Goal: Task Accomplishment & Management: Check status

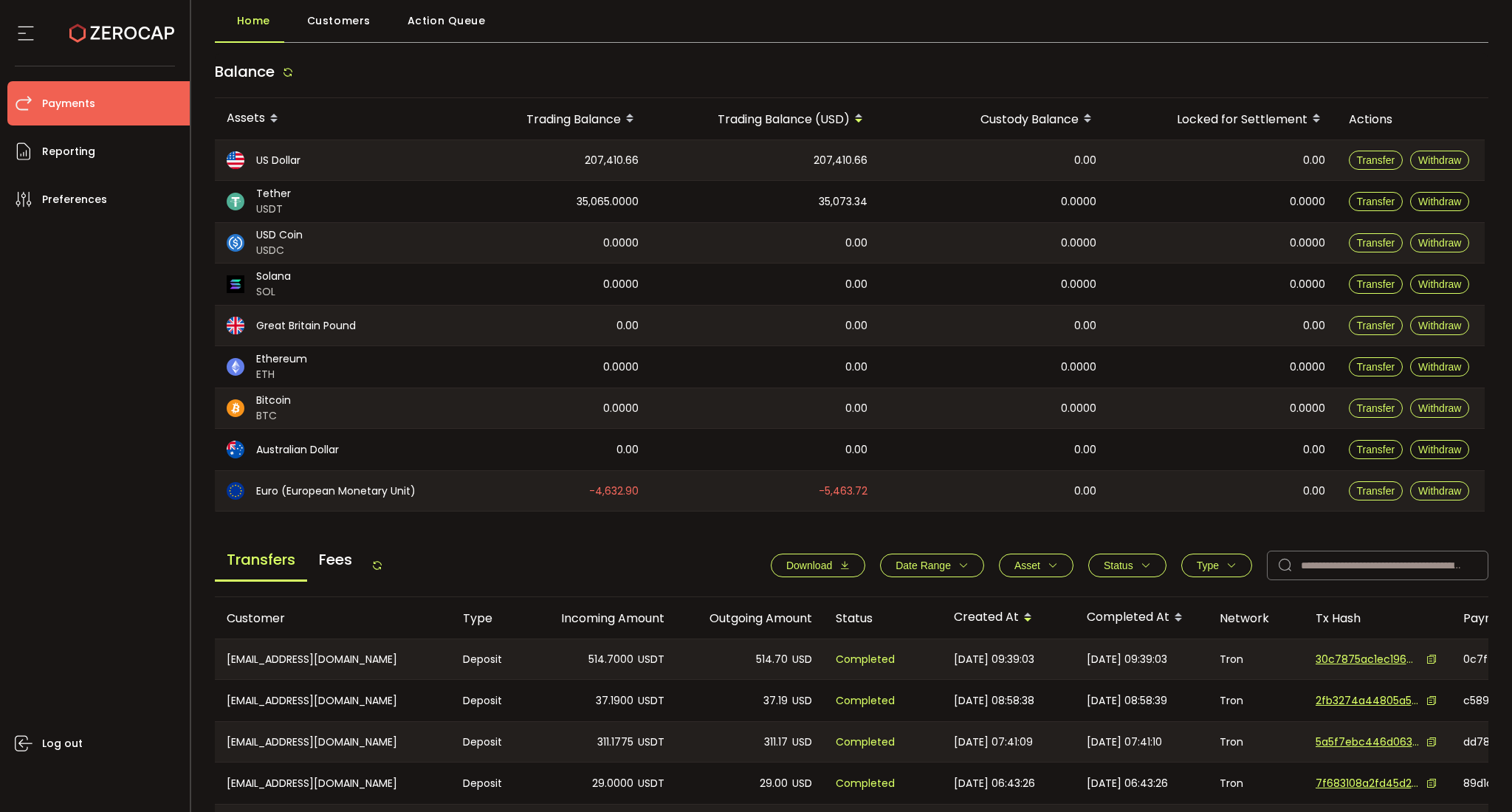
scroll to position [196, 0]
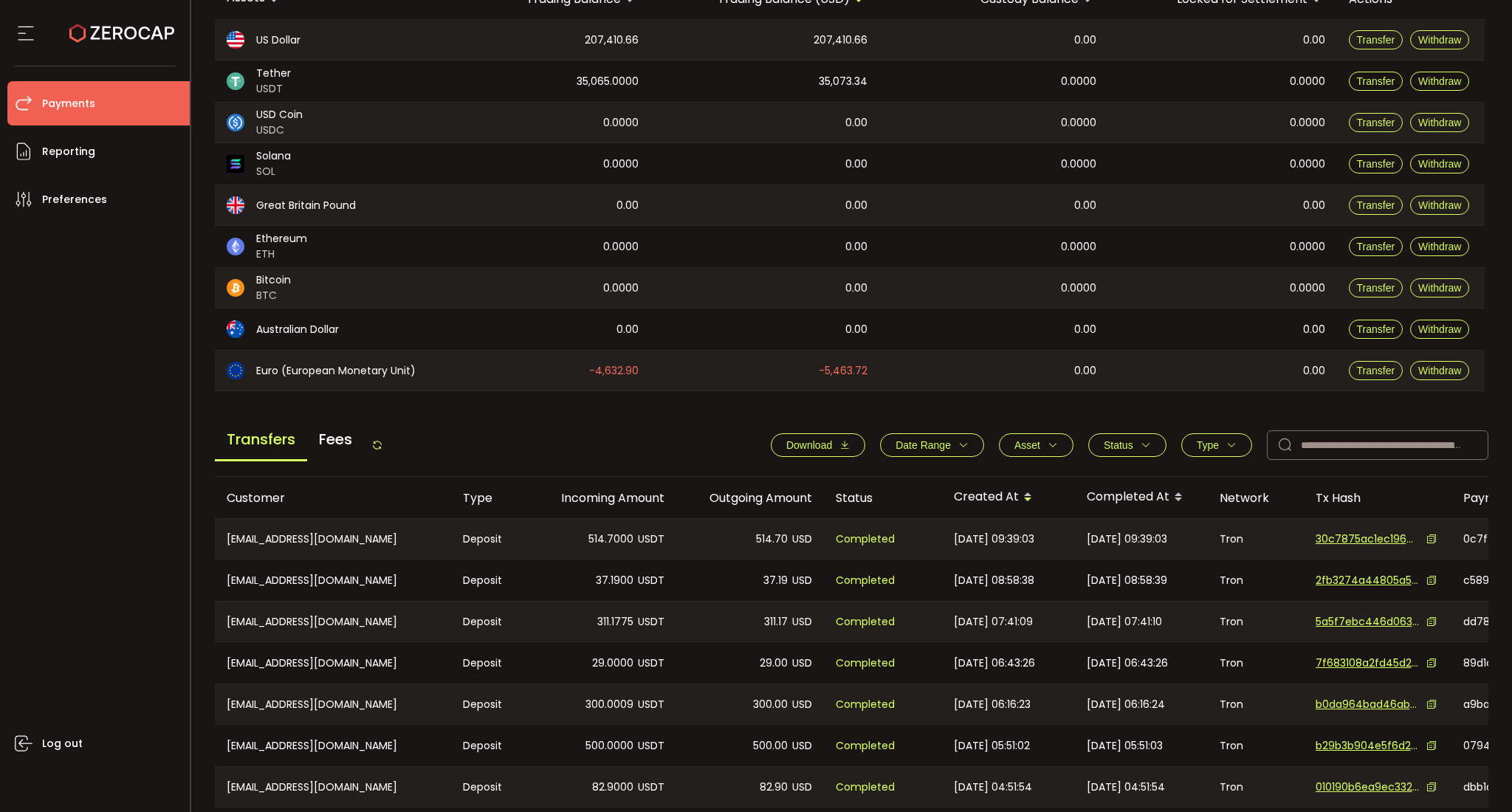
click at [1227, 449] on icon "button" at bounding box center [1231, 444] width 10 height 10
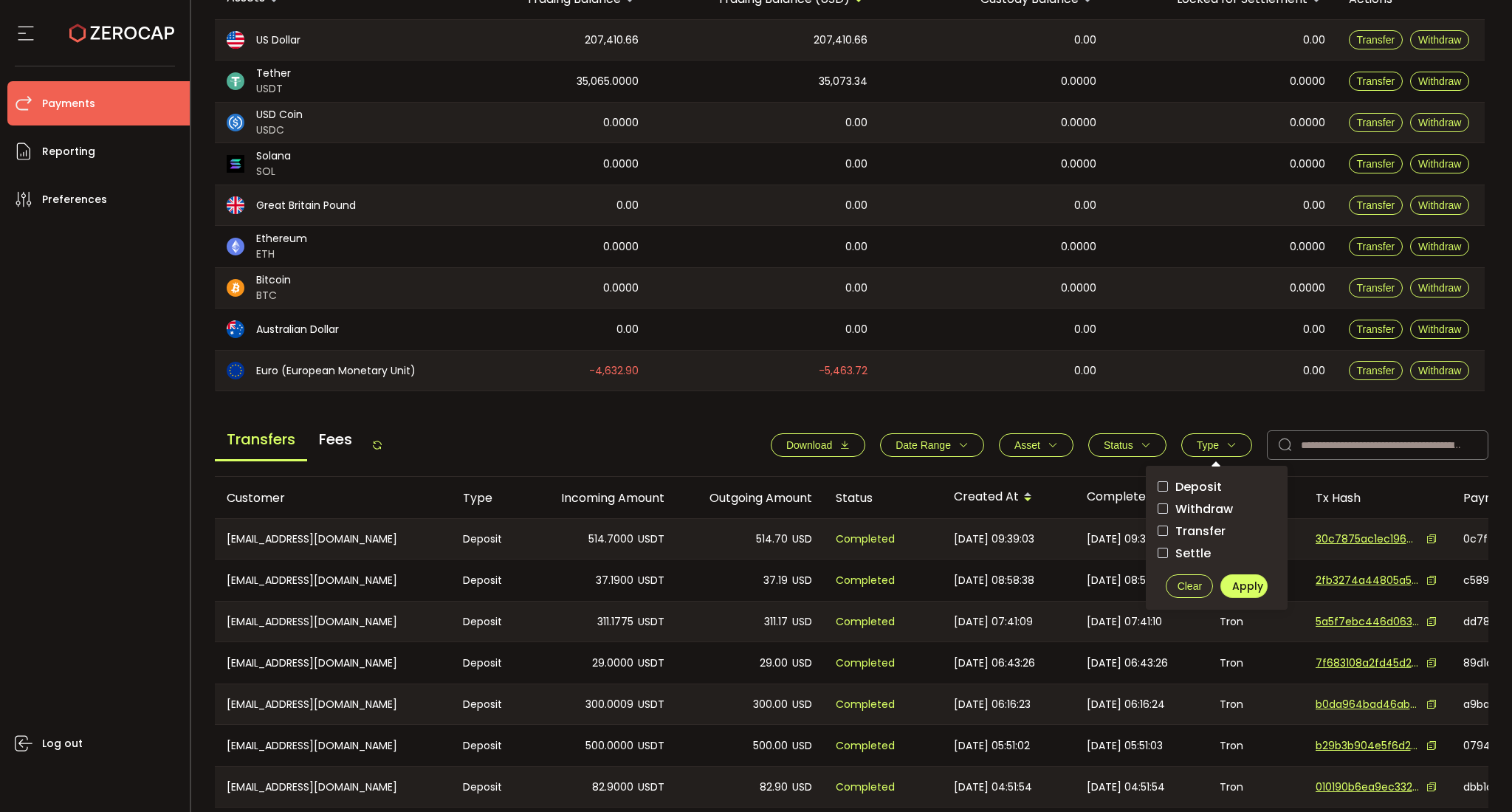
click at [1129, 447] on span "Status" at bounding box center [1128, 444] width 47 height 12
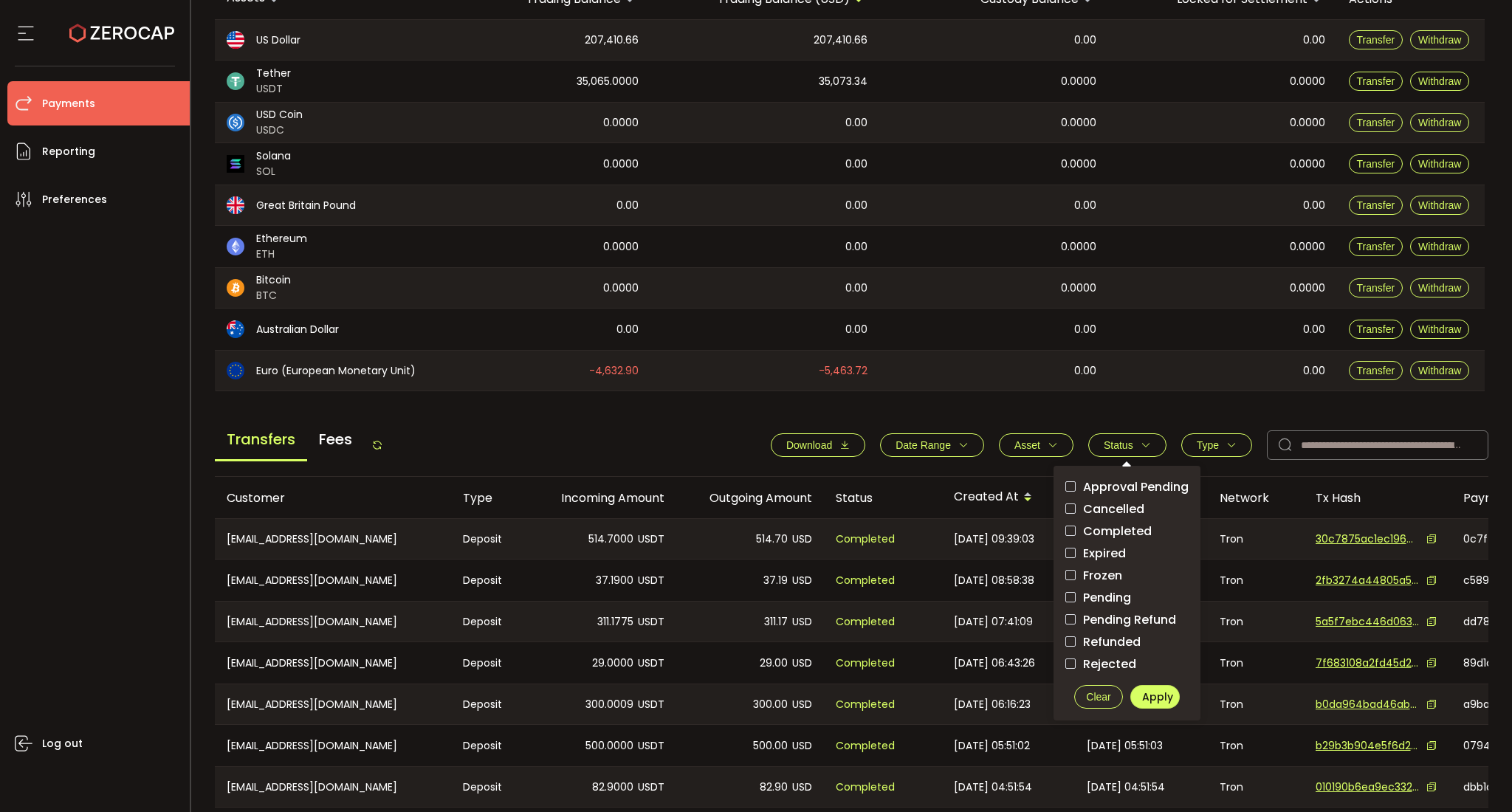
click at [1101, 597] on span "Pending" at bounding box center [1103, 597] width 55 height 14
click at [1153, 695] on span "Apply" at bounding box center [1158, 697] width 31 height 15
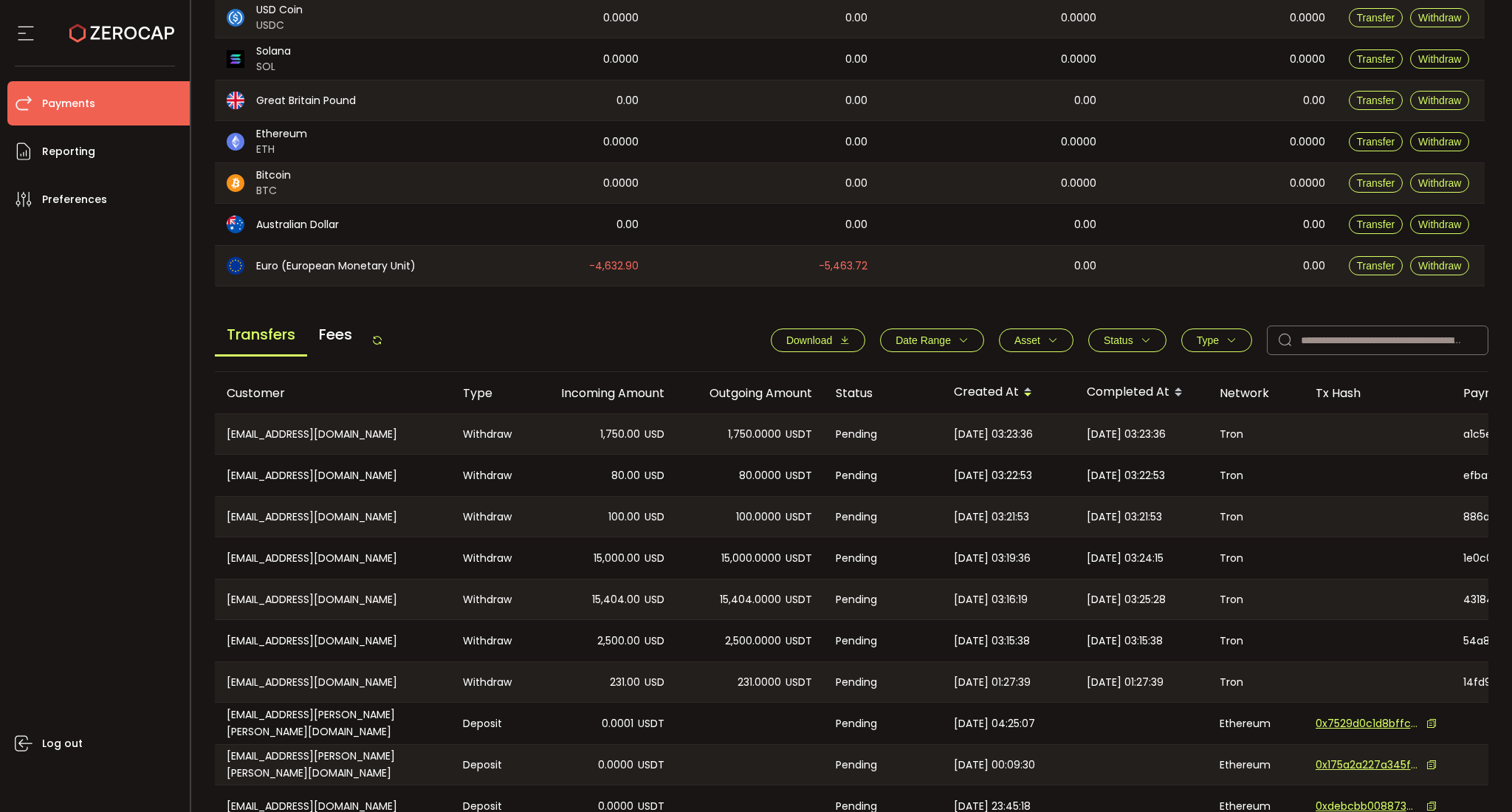
scroll to position [384, 0]
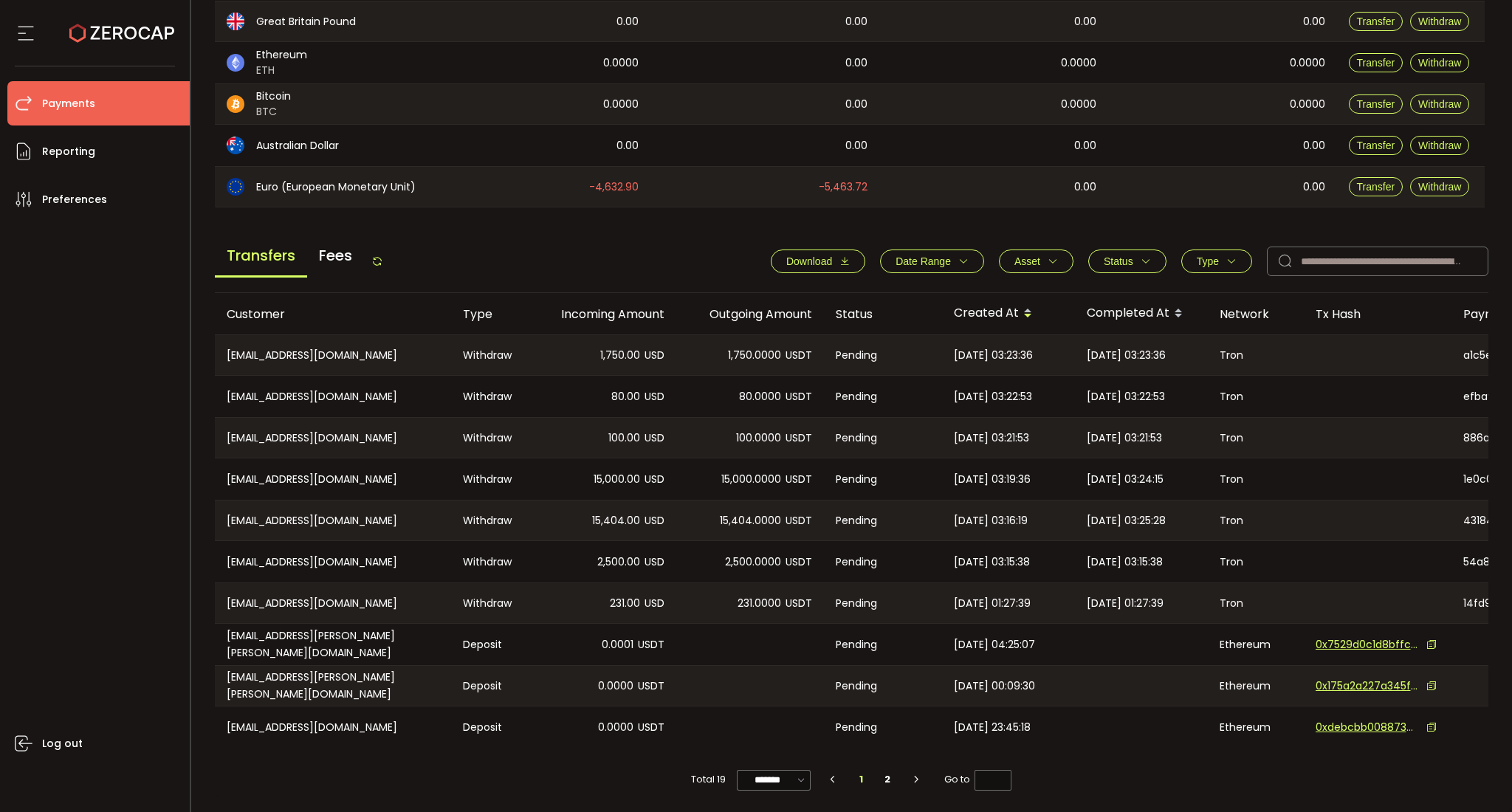
click at [1219, 255] on span "Type" at bounding box center [1217, 261] width 40 height 12
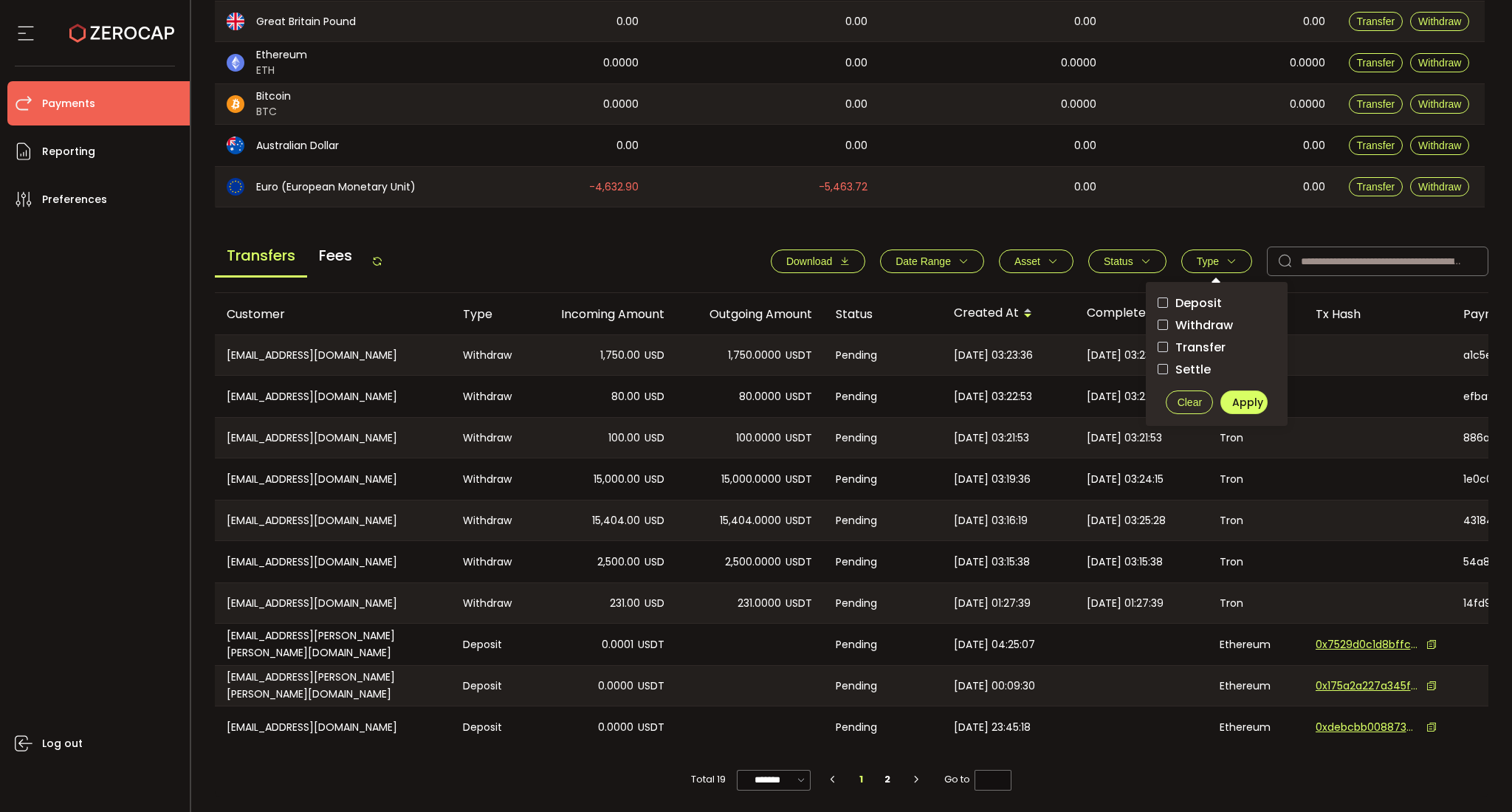
drag, startPoint x: 1199, startPoint y: 316, endPoint x: 1205, endPoint y: 322, distance: 8.5
click at [1200, 318] on span "Withdraw" at bounding box center [1201, 324] width 65 height 14
click at [1232, 402] on span "Apply" at bounding box center [1248, 402] width 31 height 15
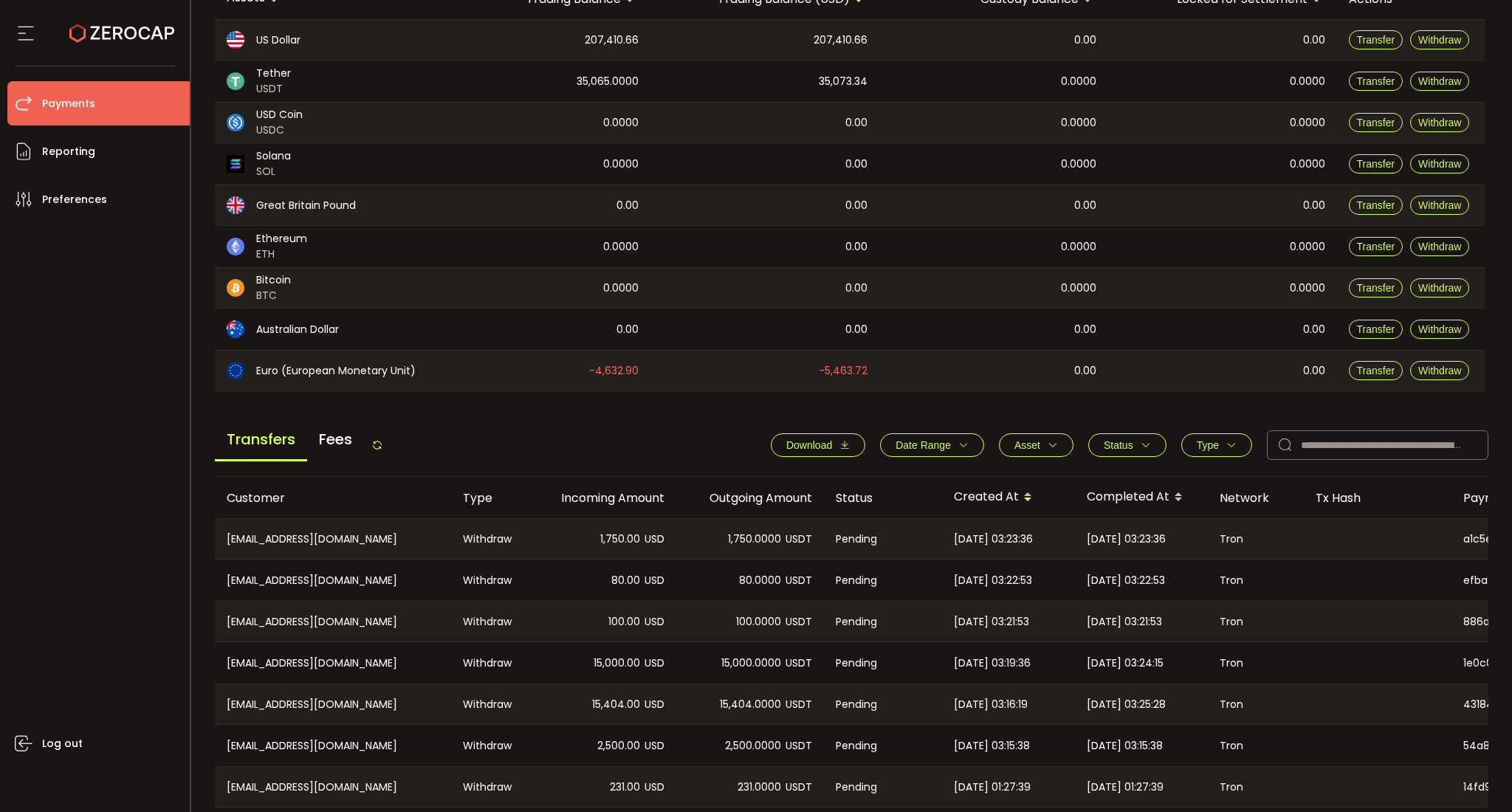
scroll to position [261, 0]
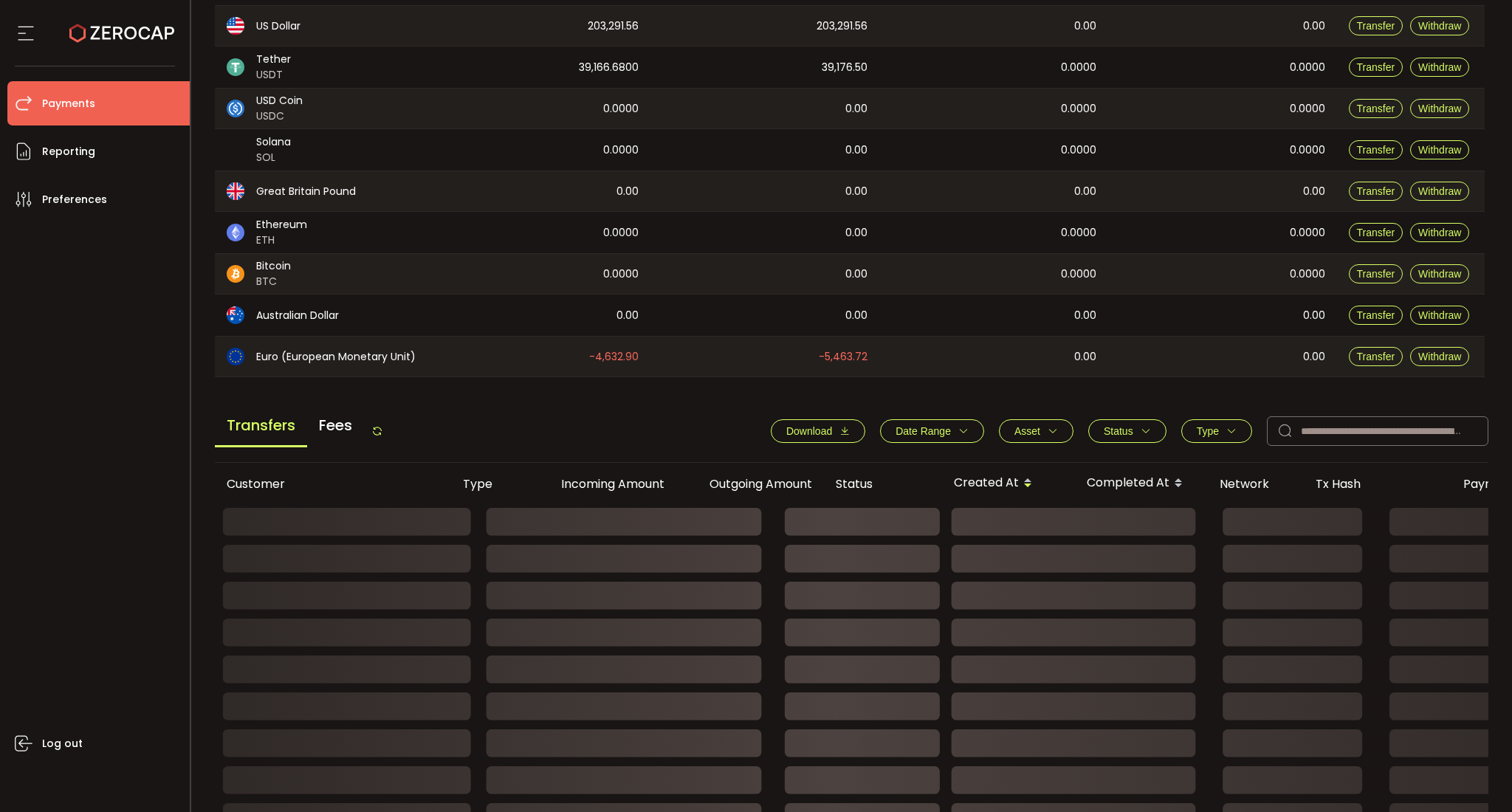
scroll to position [291, 0]
